Goal: Task Accomplishment & Management: Manage account settings

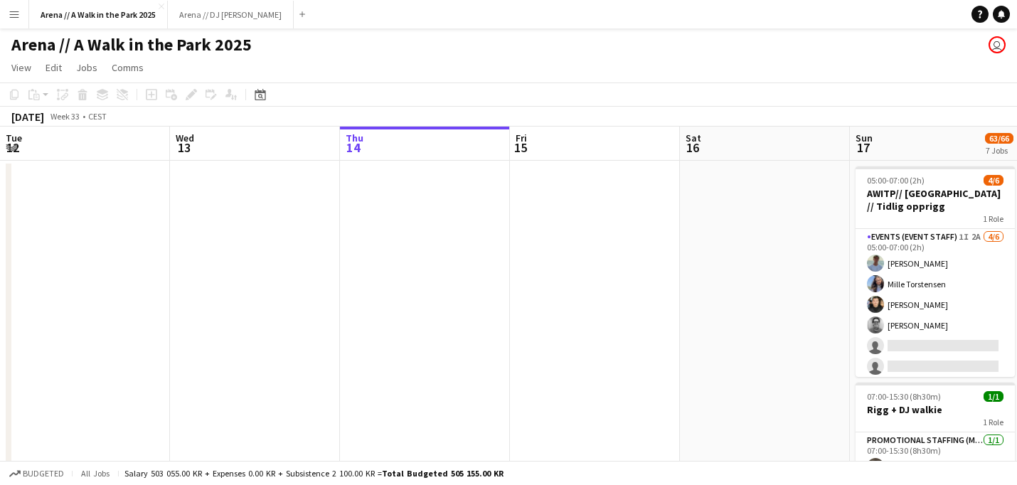
scroll to position [0, 437]
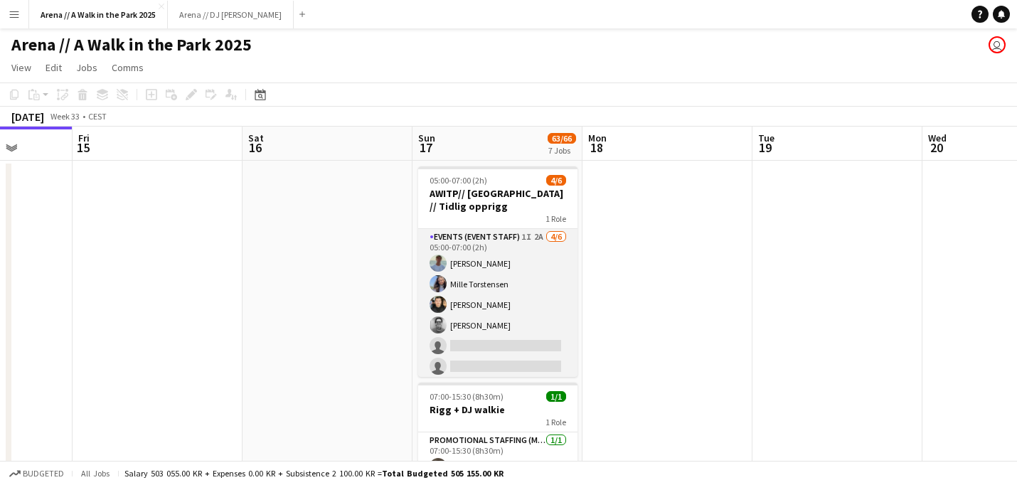
click at [489, 277] on app-card-role "Events (Event Staff) 1I 2A [DATE] 05:00-07:00 (2h) [PERSON_NAME] [PERSON_NAME] …" at bounding box center [497, 305] width 159 height 152
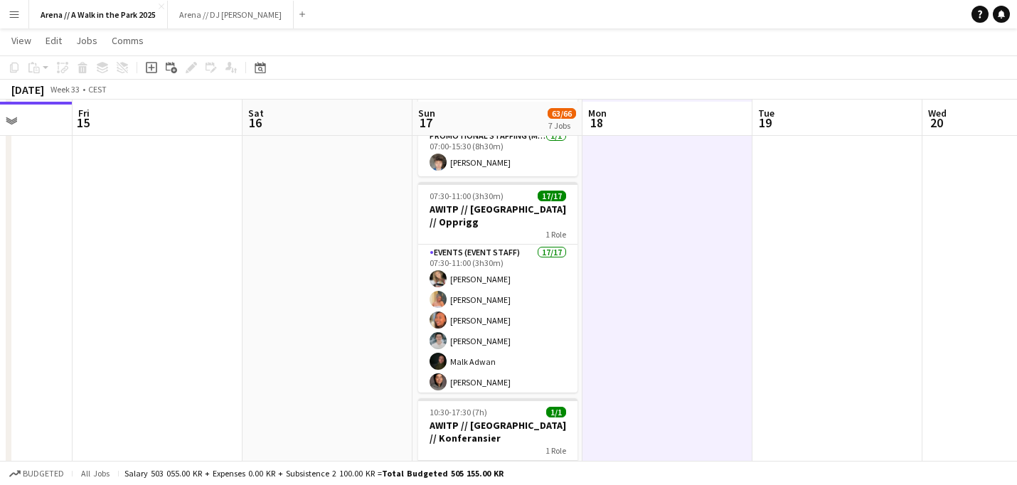
scroll to position [306, 0]
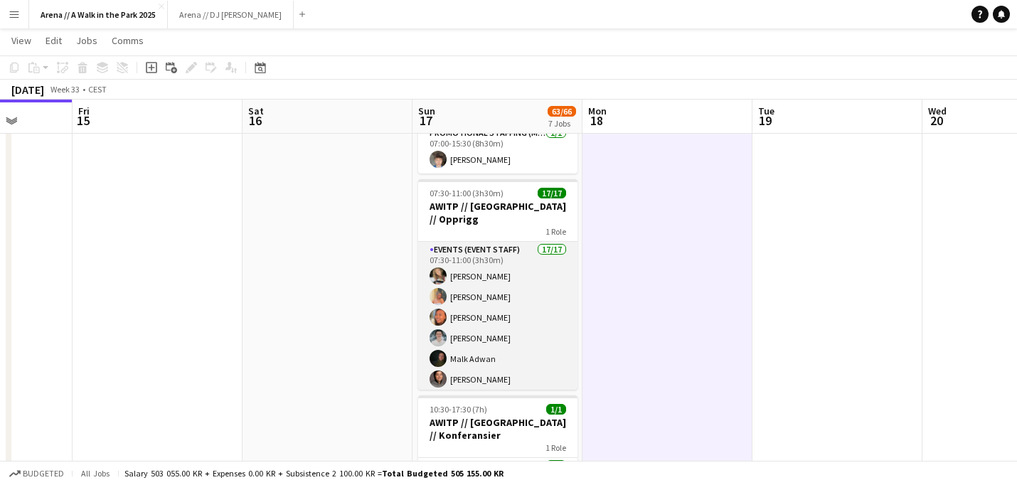
click at [549, 287] on app-card-role "Events (Event Staff) 17/17 07:30-11:00 (3h30m) [PERSON_NAME] [PERSON_NAME] Boon…" at bounding box center [497, 431] width 159 height 378
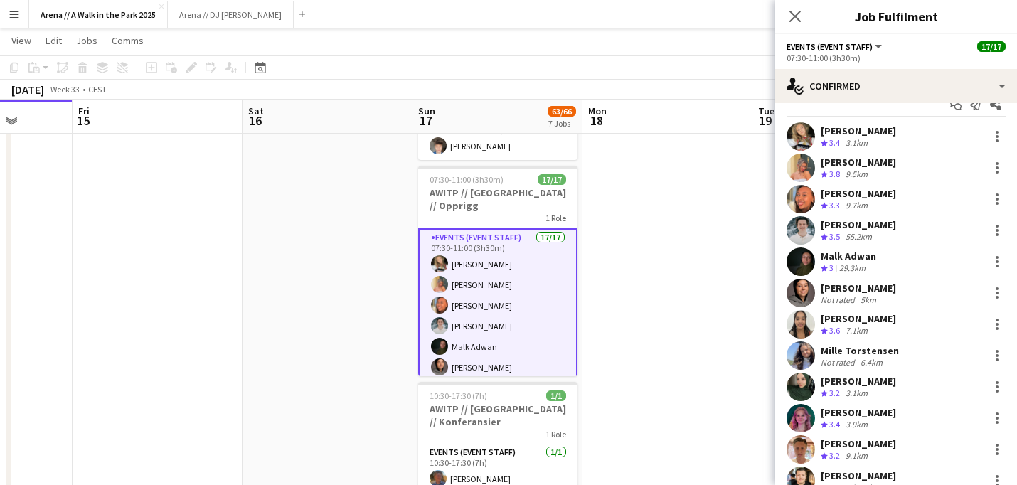
scroll to position [0, 0]
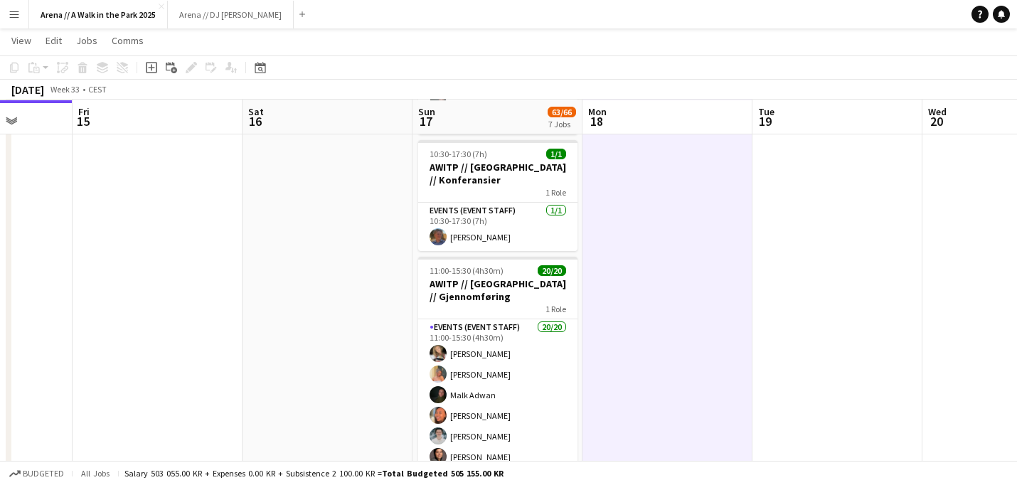
scroll to position [565, 0]
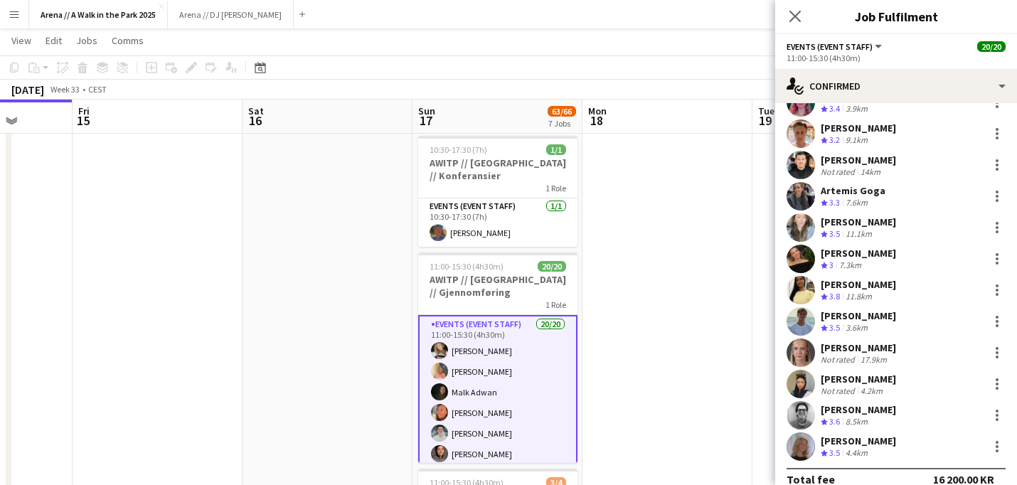
scroll to position [309, 0]
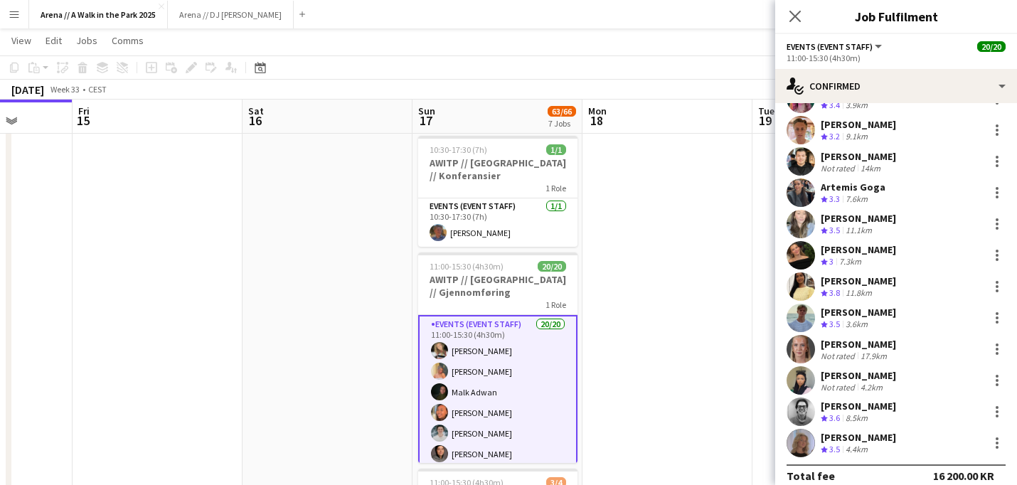
click at [686, 321] on app-date-cell at bounding box center [668, 260] width 170 height 1332
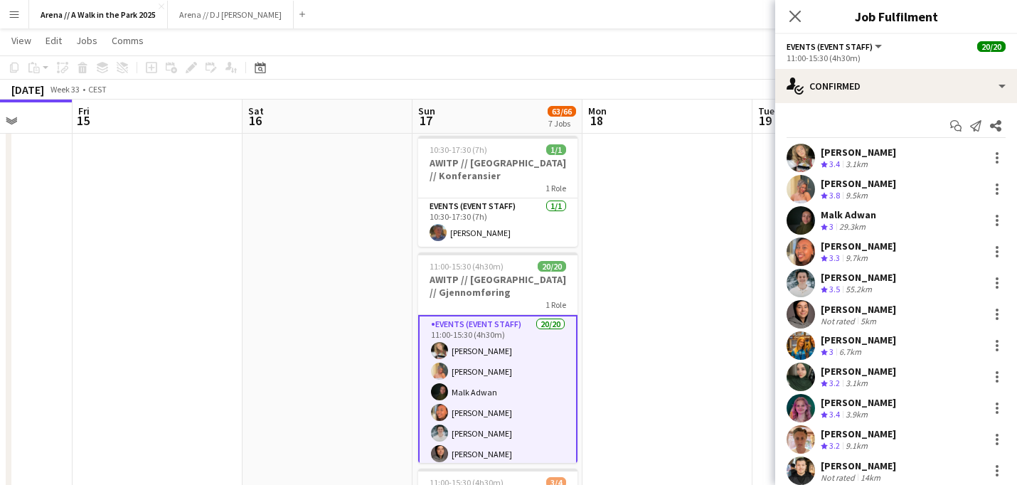
click at [627, 255] on app-date-cell at bounding box center [668, 260] width 170 height 1332
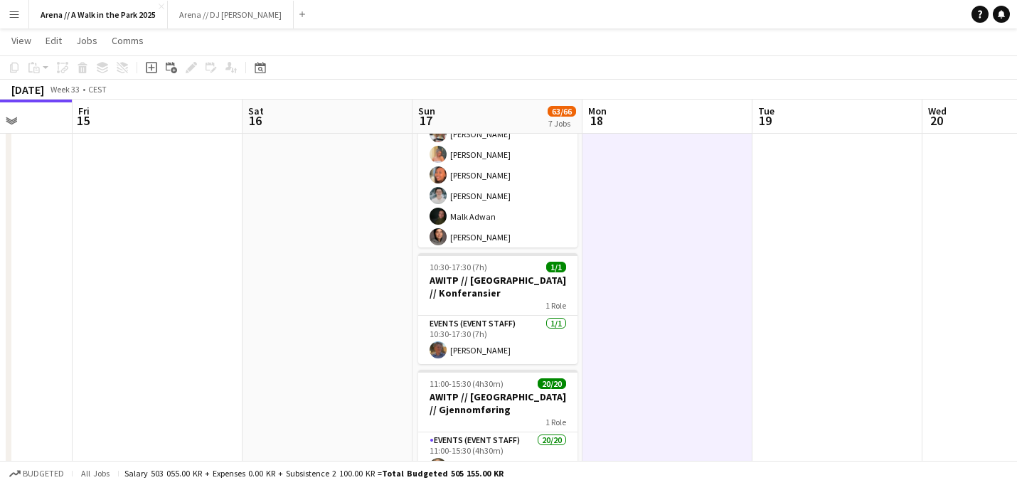
scroll to position [0, 0]
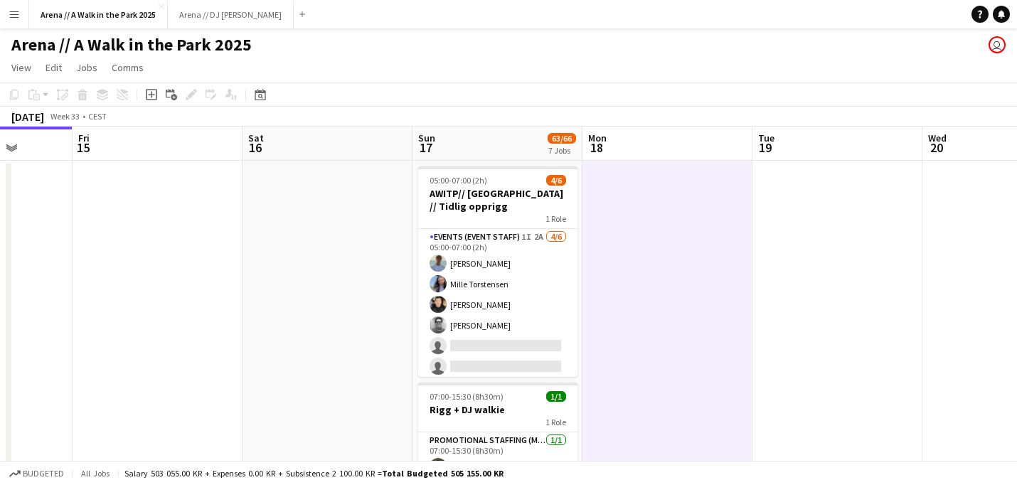
click at [514, 149] on app-board-header-date "Sun 17 63/66 7 Jobs" at bounding box center [498, 144] width 170 height 34
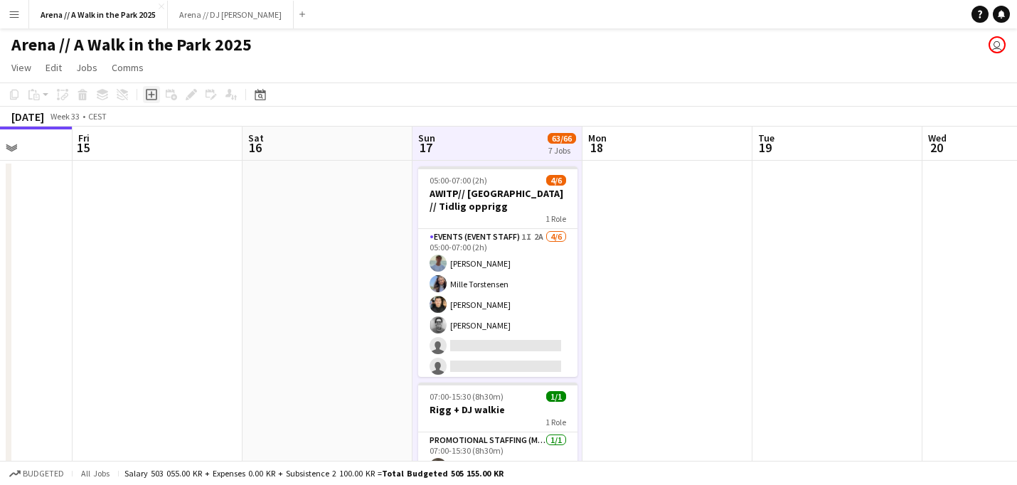
click at [156, 99] on icon "Add job" at bounding box center [151, 94] width 11 height 11
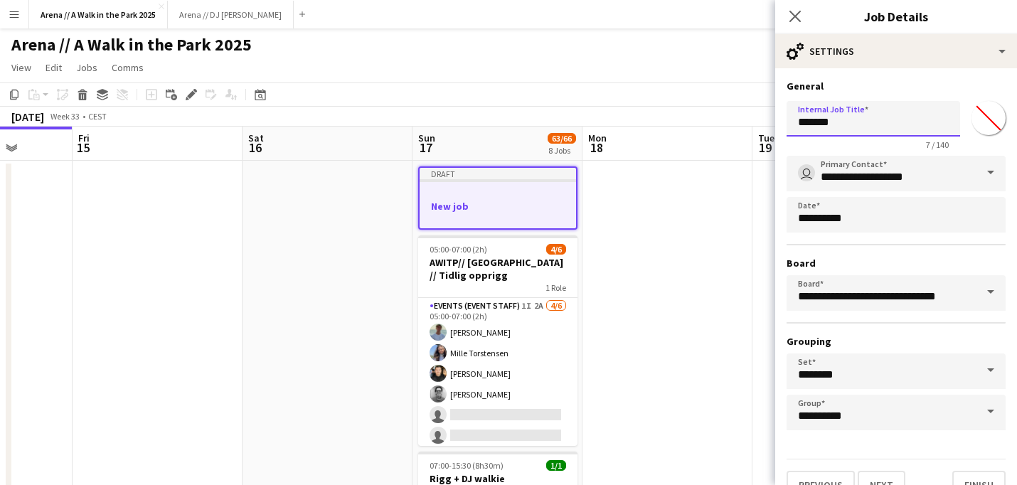
drag, startPoint x: 880, startPoint y: 122, endPoint x: 770, endPoint y: 122, distance: 110.3
click at [787, 122] on input "*******" at bounding box center [874, 119] width 174 height 36
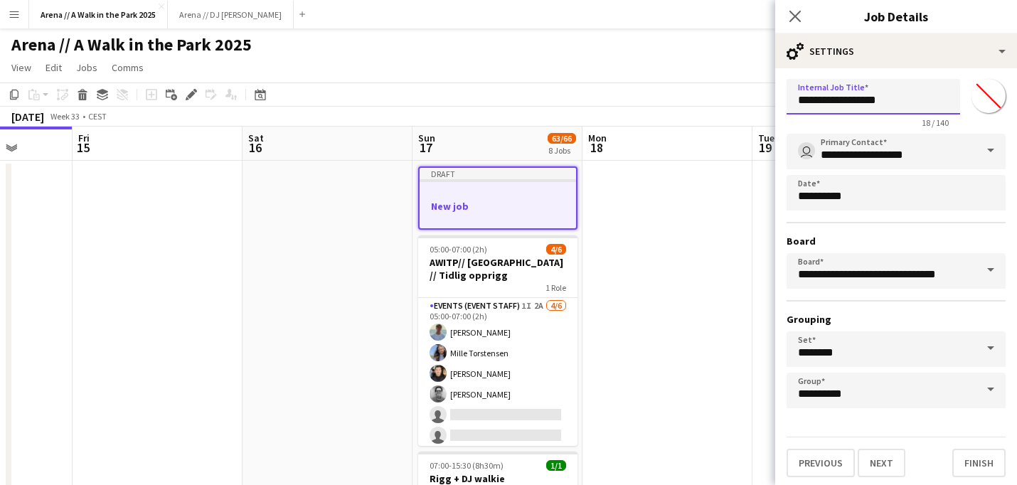
scroll to position [28, 0]
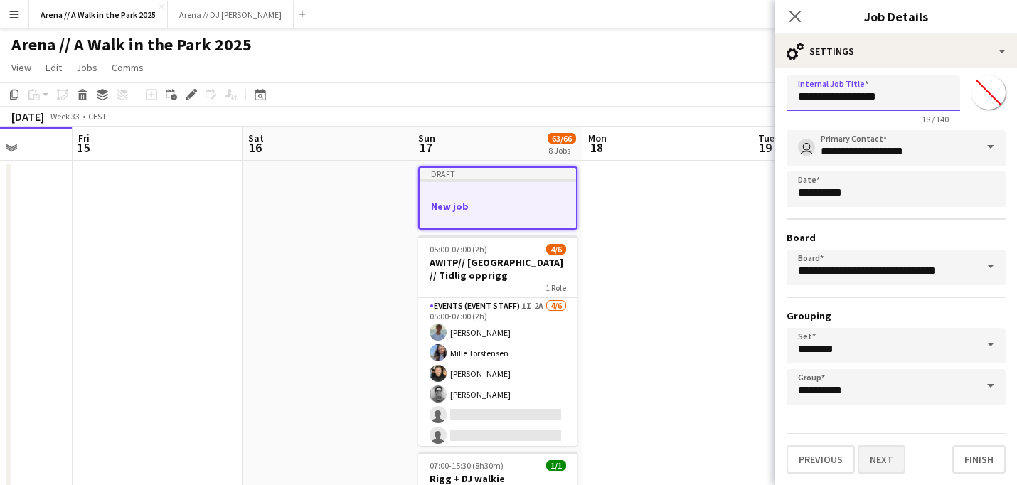
type input "**********"
click at [882, 458] on button "Next" at bounding box center [882, 459] width 48 height 28
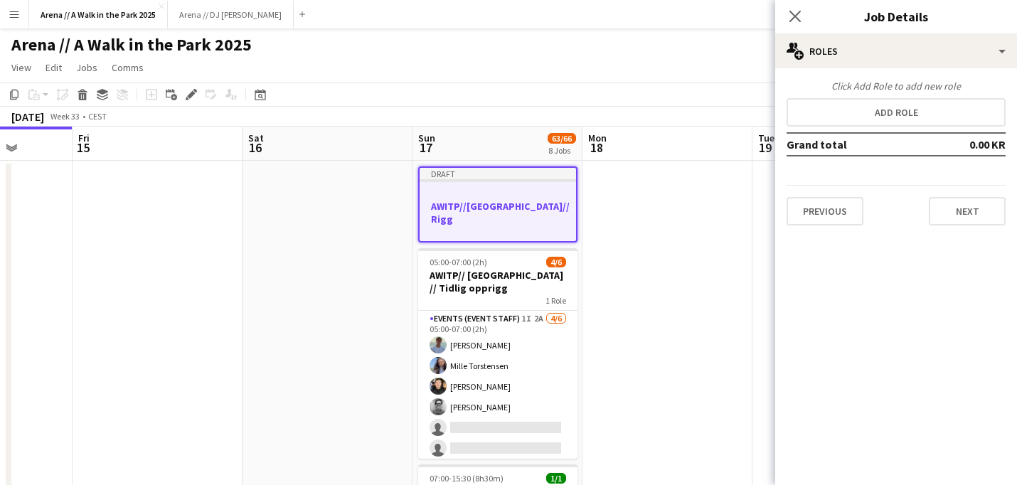
scroll to position [0, 0]
click at [928, 127] on div "Click Add Role to add new role Add role Grand total 0.00 KR Previous Next" at bounding box center [896, 153] width 242 height 146
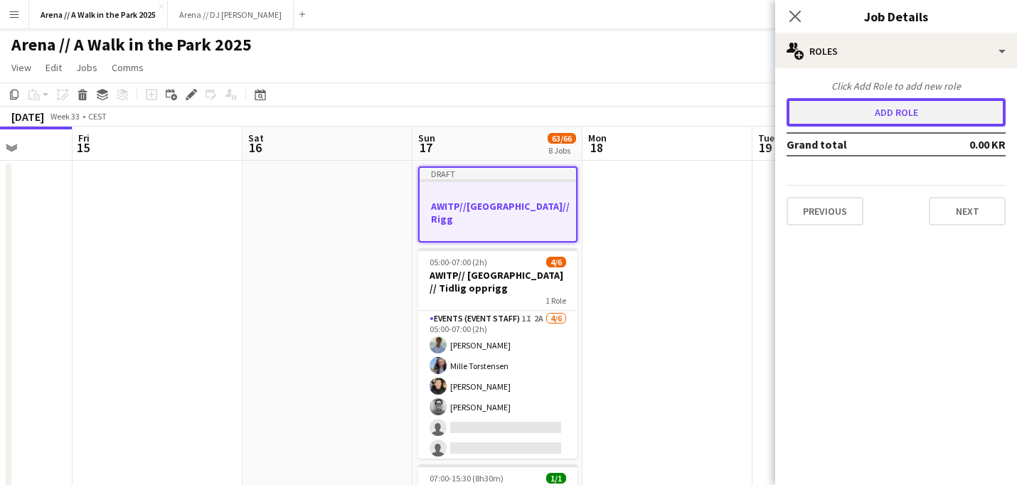
click at [925, 116] on button "Add role" at bounding box center [896, 112] width 219 height 28
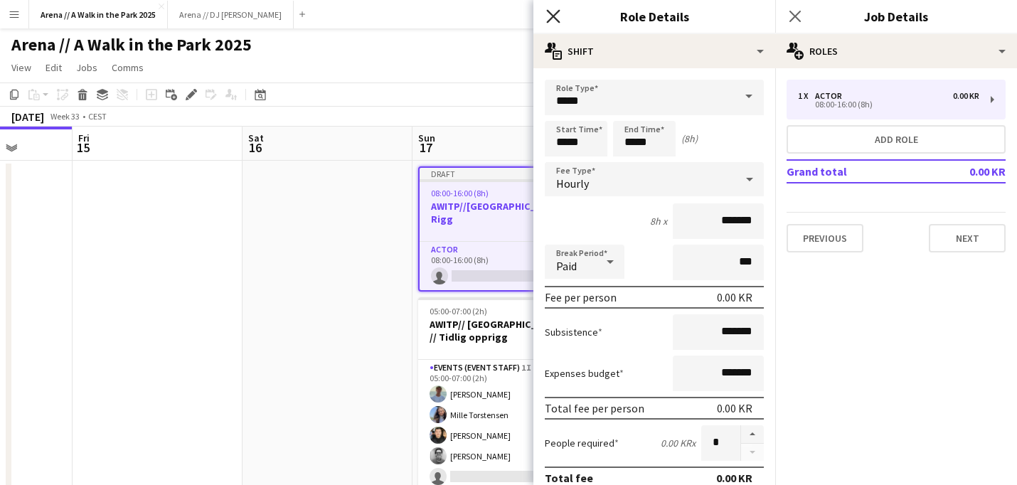
click at [555, 18] on icon at bounding box center [553, 16] width 14 height 14
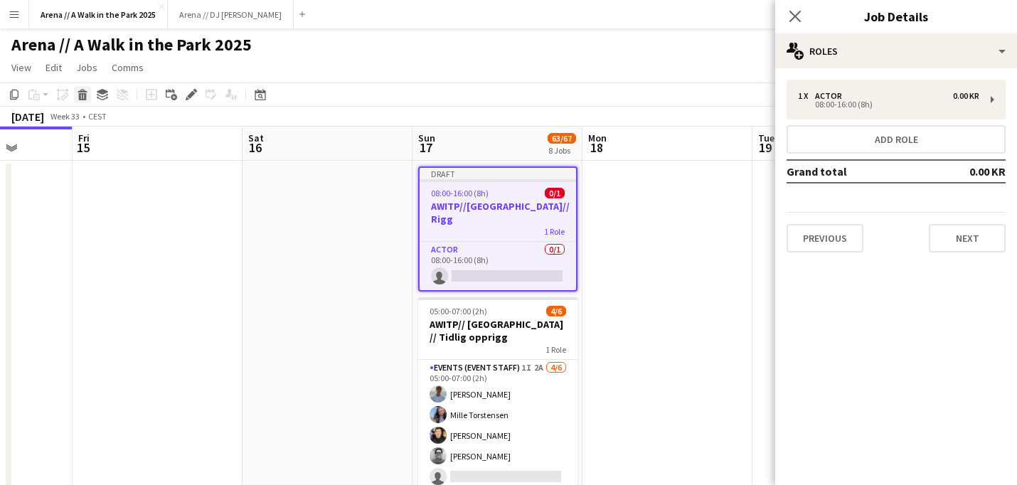
click at [84, 97] on icon "Delete" at bounding box center [82, 94] width 11 height 11
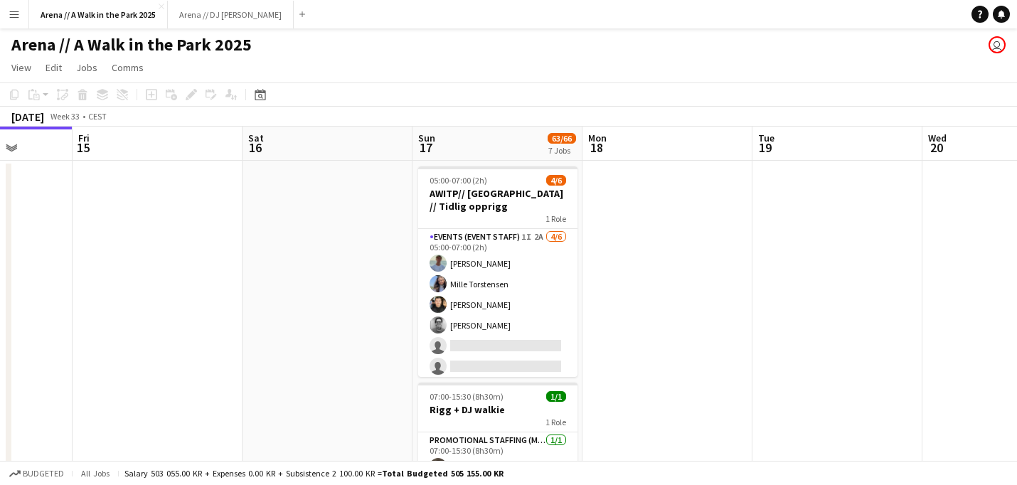
scroll to position [0, 397]
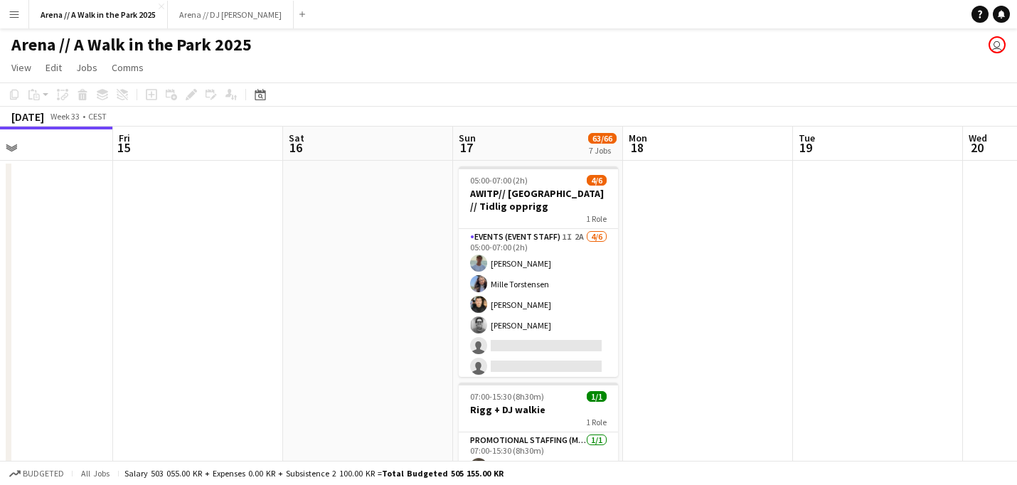
drag, startPoint x: 259, startPoint y: 383, endPoint x: 313, endPoint y: 83, distance: 305.0
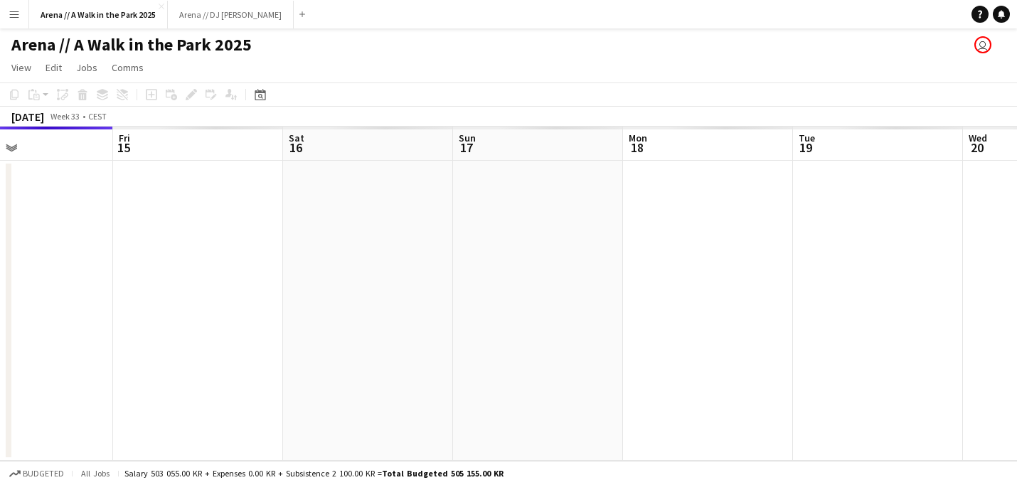
scroll to position [0, 0]
